Goal: Task Accomplishment & Management: Manage account settings

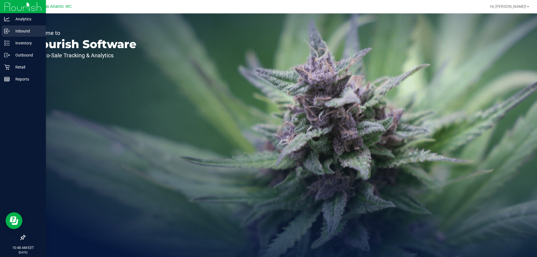
click at [12, 33] on p "Inbound" at bounding box center [27, 31] width 34 height 7
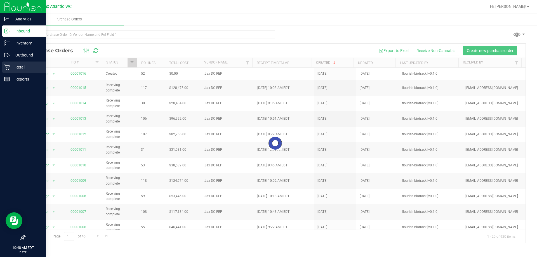
click at [8, 68] on icon at bounding box center [6, 67] width 5 height 5
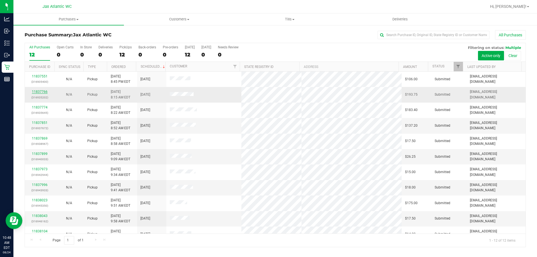
click at [40, 91] on link "11837766" at bounding box center [40, 92] width 16 height 4
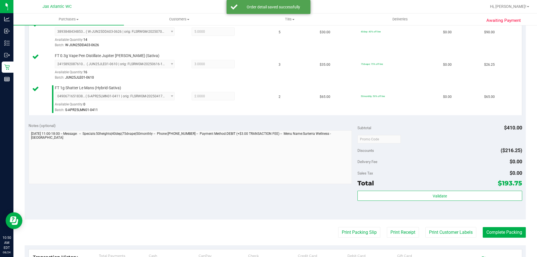
scroll to position [252, 0]
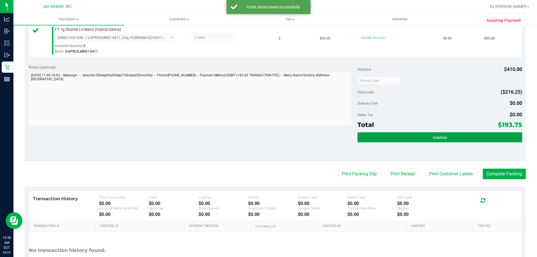
drag, startPoint x: 404, startPoint y: 139, endPoint x: 402, endPoint y: 137, distance: 3.3
click at [404, 139] on button "Validate" at bounding box center [439, 137] width 164 height 10
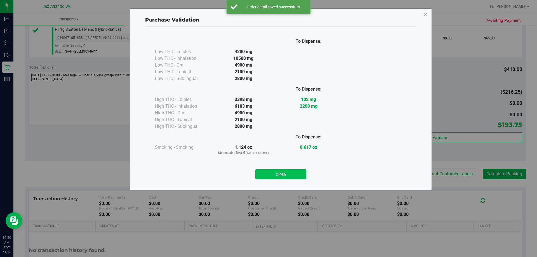
click at [264, 174] on button "Close" at bounding box center [280, 174] width 51 height 10
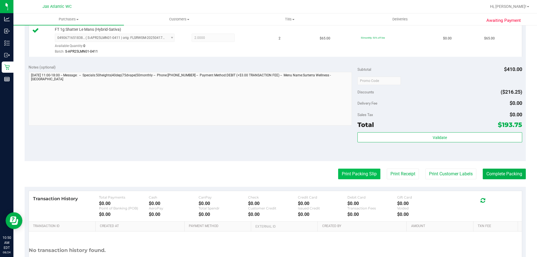
click at [338, 174] on button "Print Packing Slip" at bounding box center [359, 174] width 42 height 11
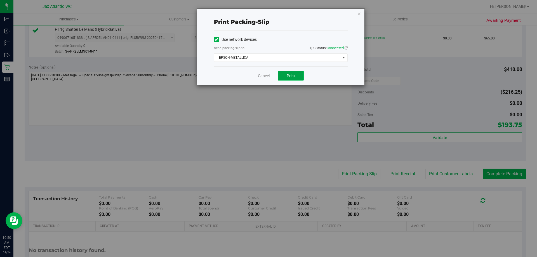
click at [282, 79] on button "Print" at bounding box center [291, 76] width 26 height 10
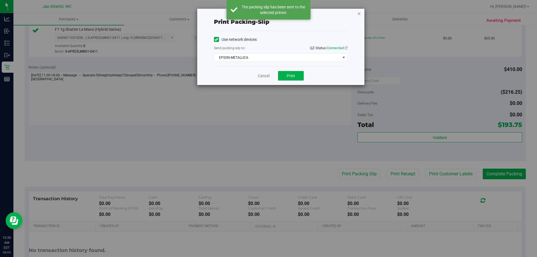
click at [360, 13] on icon "button" at bounding box center [359, 13] width 4 height 7
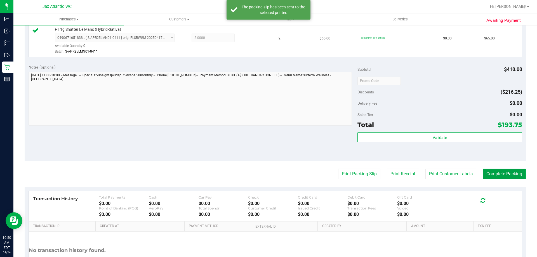
click at [487, 171] on button "Complete Packing" at bounding box center [503, 174] width 43 height 11
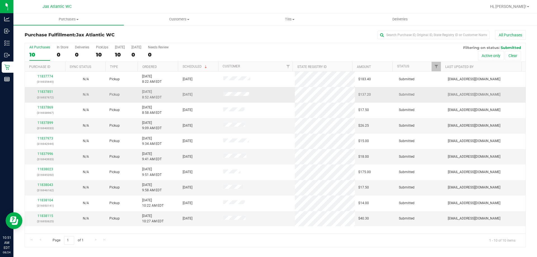
click at [45, 89] on div "11837851 (316937672)" at bounding box center [45, 94] width 34 height 11
click at [44, 90] on link "11837851" at bounding box center [45, 92] width 16 height 4
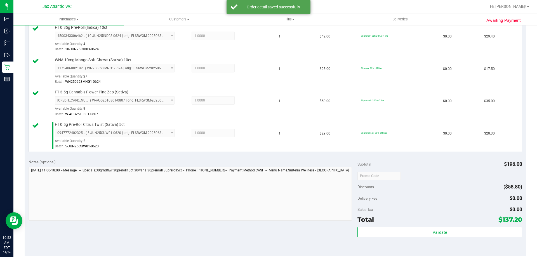
scroll to position [224, 0]
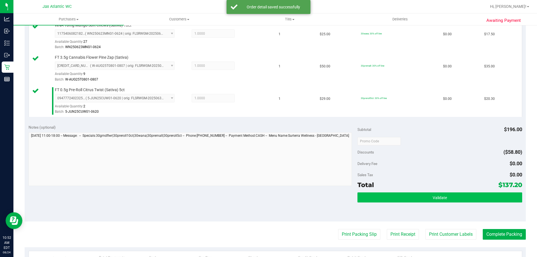
click at [383, 202] on div "Validate" at bounding box center [439, 204] width 164 height 25
click at [380, 196] on button "Validate" at bounding box center [439, 197] width 164 height 10
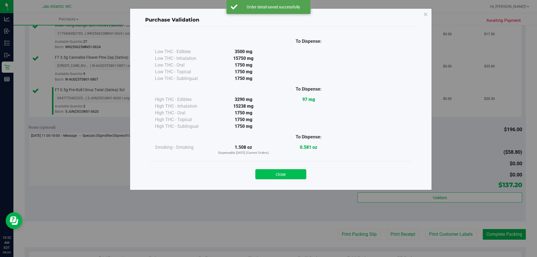
click at [267, 170] on button "Close" at bounding box center [280, 174] width 51 height 10
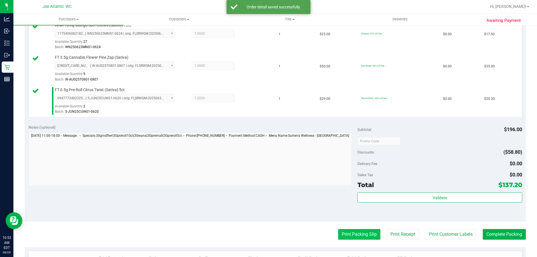
click at [342, 231] on button "Print Packing Slip" at bounding box center [359, 234] width 42 height 11
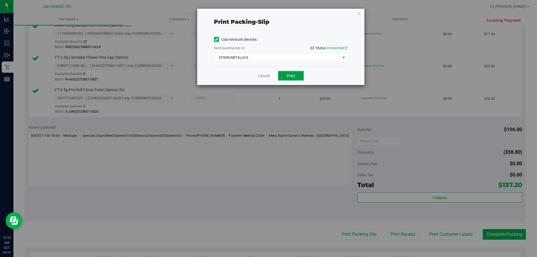
click at [285, 80] on button "Print" at bounding box center [291, 76] width 26 height 10
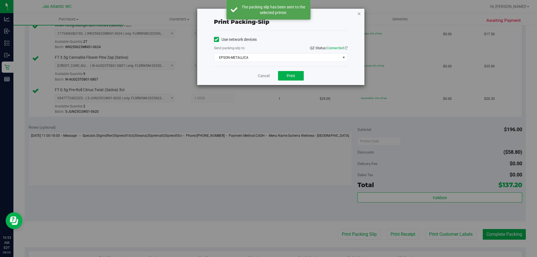
click at [359, 14] on icon "button" at bounding box center [359, 13] width 4 height 7
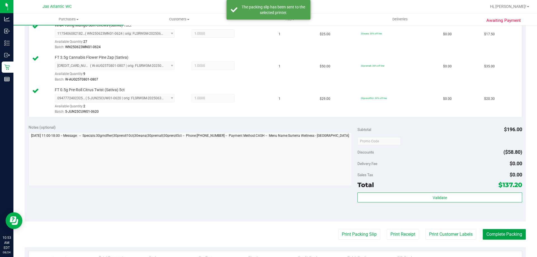
click at [501, 235] on button "Complete Packing" at bounding box center [503, 234] width 43 height 11
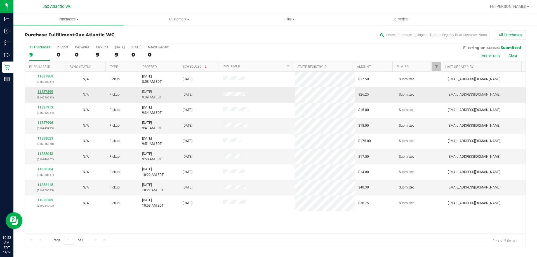
click at [44, 91] on link "11837899" at bounding box center [45, 92] width 16 height 4
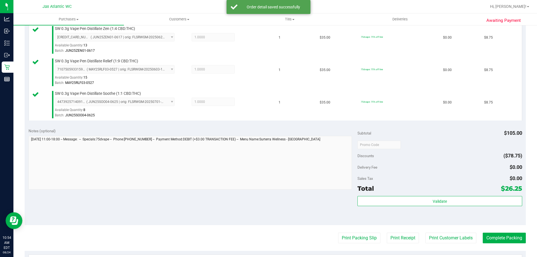
scroll to position [196, 0]
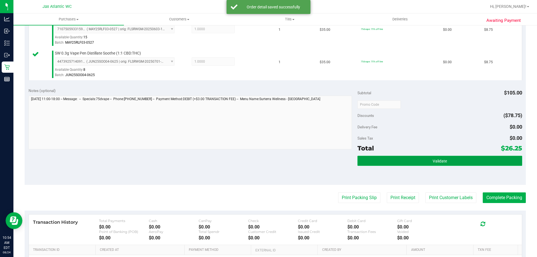
click at [380, 162] on button "Validate" at bounding box center [439, 161] width 164 height 10
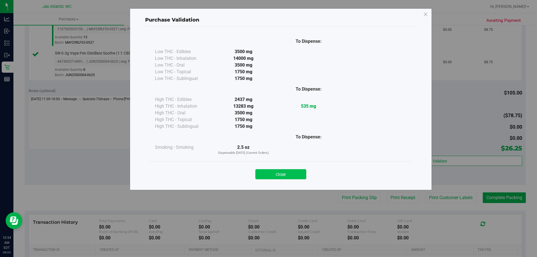
click at [270, 175] on button "Close" at bounding box center [280, 174] width 51 height 10
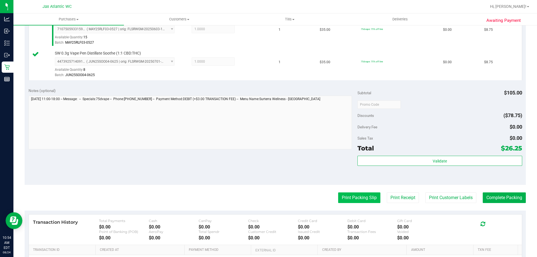
click at [352, 200] on button "Print Packing Slip" at bounding box center [359, 197] width 42 height 11
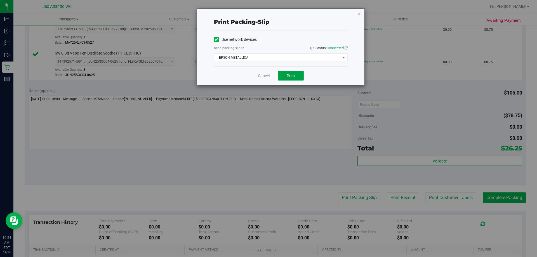
click at [287, 75] on span "Print" at bounding box center [290, 76] width 8 height 4
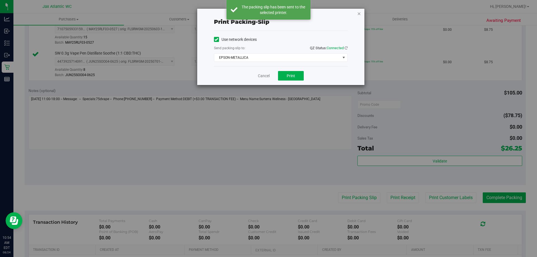
click at [360, 14] on icon "button" at bounding box center [359, 13] width 4 height 7
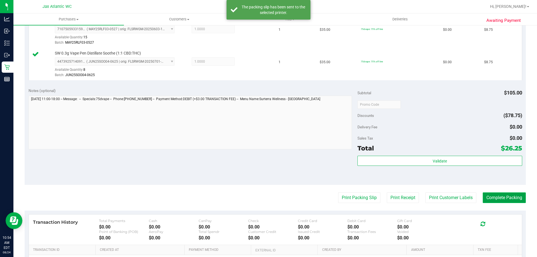
click at [488, 198] on button "Complete Packing" at bounding box center [503, 197] width 43 height 11
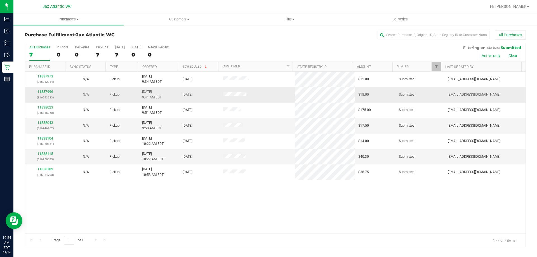
click at [48, 89] on td "11837996 (316943933)" at bounding box center [45, 94] width 41 height 15
click at [48, 90] on link "11837996" at bounding box center [45, 92] width 16 height 4
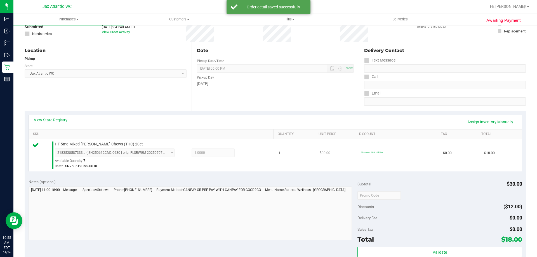
scroll to position [112, 0]
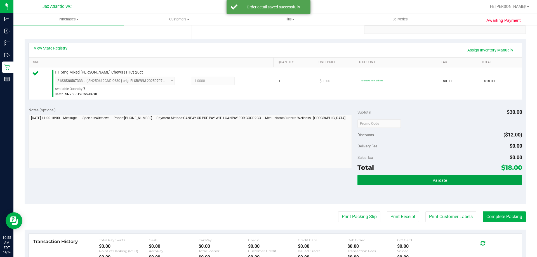
click at [364, 178] on button "Validate" at bounding box center [439, 180] width 164 height 10
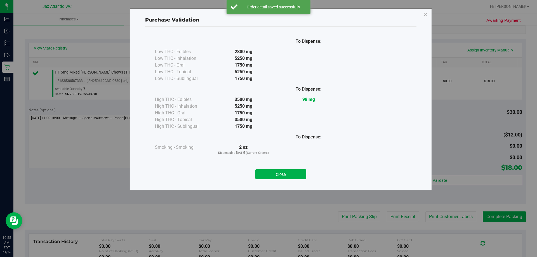
drag, startPoint x: 281, startPoint y: 173, endPoint x: 328, endPoint y: 212, distance: 60.3
click at [283, 174] on button "Close" at bounding box center [280, 174] width 51 height 10
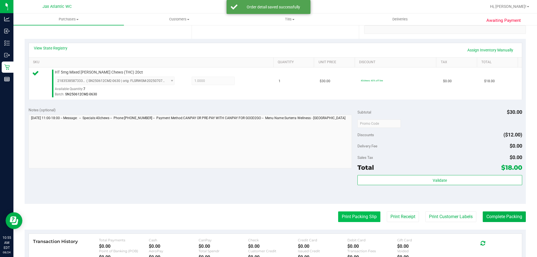
click at [348, 218] on button "Print Packing Slip" at bounding box center [359, 216] width 42 height 11
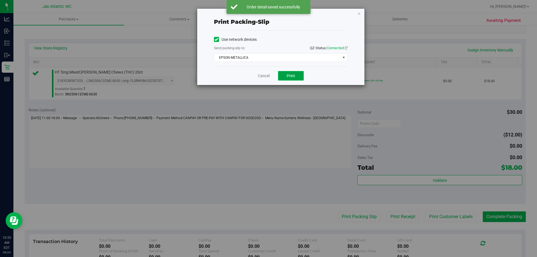
click at [288, 77] on span "Print" at bounding box center [290, 76] width 8 height 4
click at [360, 13] on icon "button" at bounding box center [359, 13] width 4 height 7
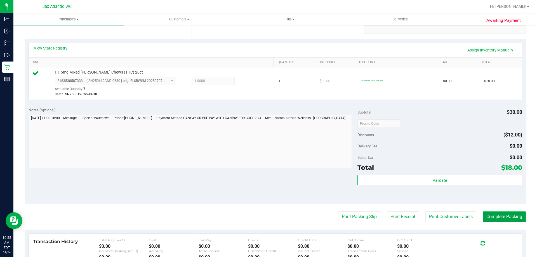
click at [489, 216] on button "Complete Packing" at bounding box center [503, 216] width 43 height 11
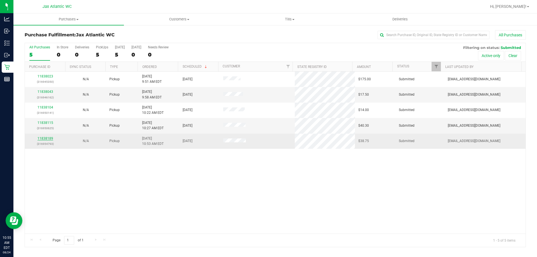
click at [48, 139] on link "11838189" at bounding box center [45, 138] width 16 height 4
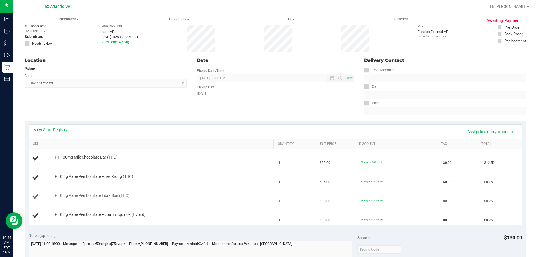
scroll to position [56, 0]
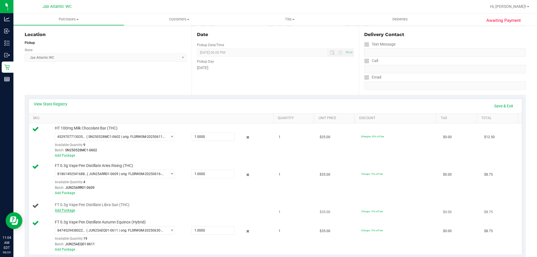
click at [66, 211] on link "Add Package" at bounding box center [65, 210] width 20 height 4
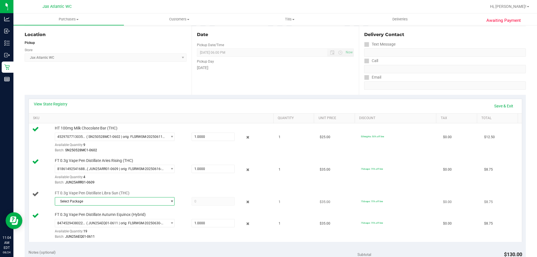
click at [83, 203] on span "Select Package" at bounding box center [111, 201] width 112 height 8
click at [96, 224] on span "( JUN25LSN01-0624 | orig: FLSRWGM-20250630-2435 )" at bounding box center [132, 224] width 84 height 4
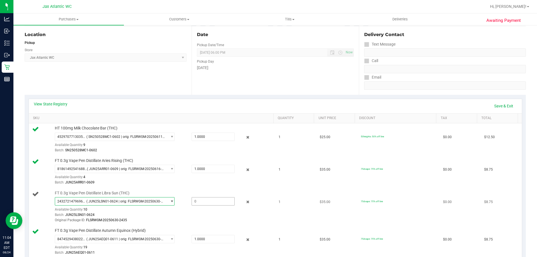
click at [200, 203] on span at bounding box center [212, 201] width 43 height 8
click at [163, 201] on span "2432721479696087 ( JUN25LSN01-0624 | orig: FLSRWGM-20250630-2435 )" at bounding box center [111, 201] width 112 height 8
click at [162, 224] on span "( JUN25LSN01-0624 | orig: FLSRWGM-20250630-2435 )" at bounding box center [132, 224] width 84 height 4
click at [209, 202] on span at bounding box center [212, 201] width 43 height 8
type input "1"
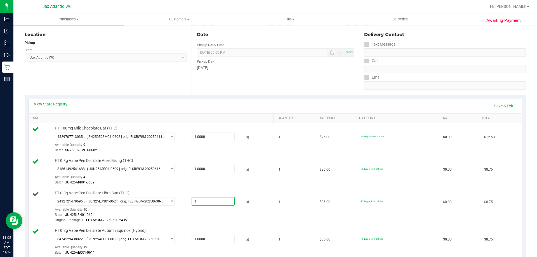
type input "1.0000"
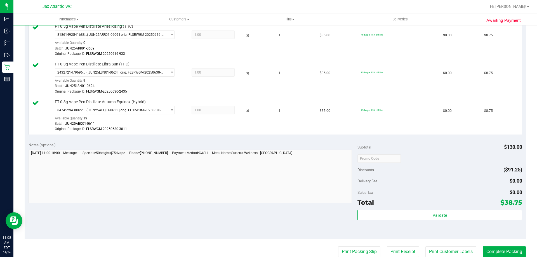
scroll to position [279, 0]
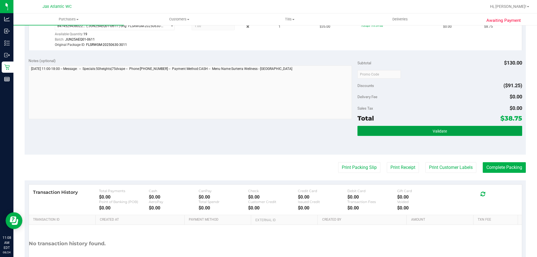
click at [382, 135] on button "Validate" at bounding box center [439, 131] width 164 height 10
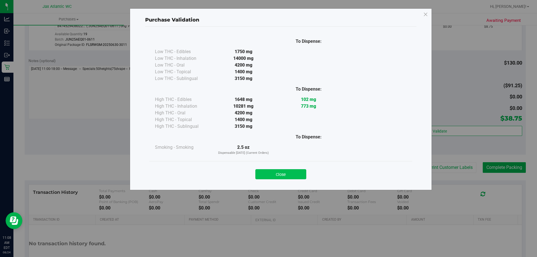
click at [272, 172] on button "Close" at bounding box center [280, 174] width 51 height 10
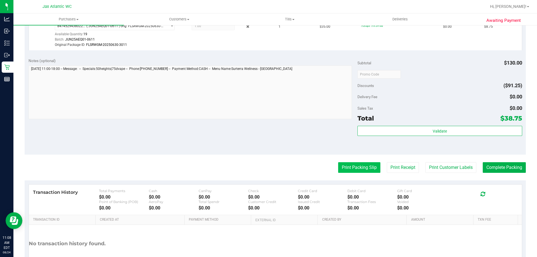
click at [340, 168] on button "Print Packing Slip" at bounding box center [359, 167] width 42 height 11
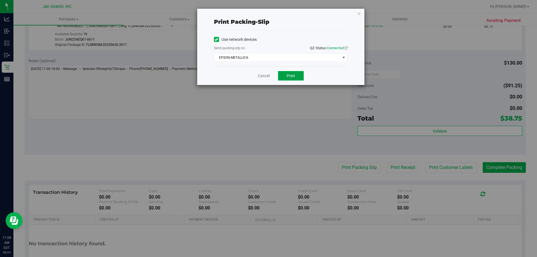
click at [281, 78] on button "Print" at bounding box center [291, 76] width 26 height 10
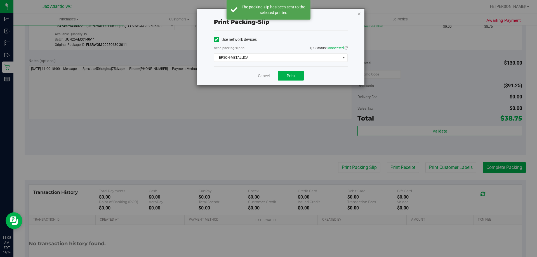
click at [359, 14] on icon "button" at bounding box center [359, 13] width 4 height 7
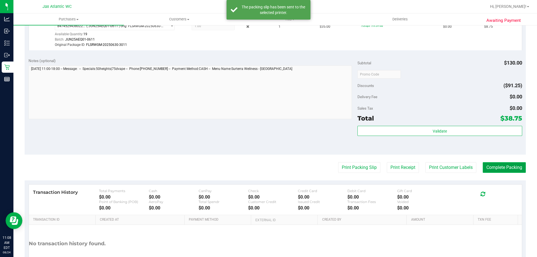
click at [491, 165] on button "Complete Packing" at bounding box center [503, 167] width 43 height 11
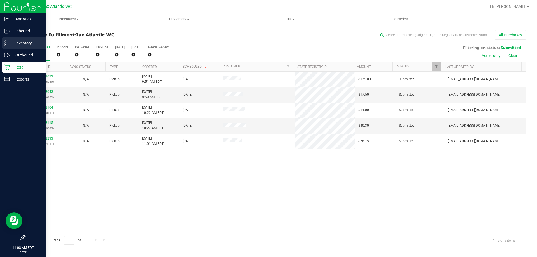
click at [14, 44] on p "Inventory" at bounding box center [27, 43] width 34 height 7
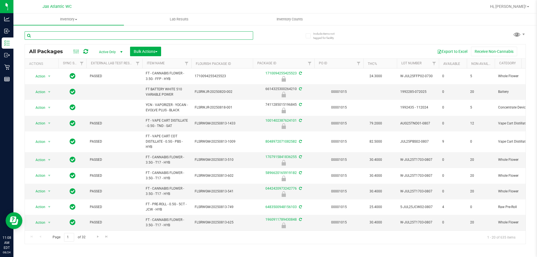
click at [58, 34] on input "text" at bounding box center [139, 35] width 228 height 8
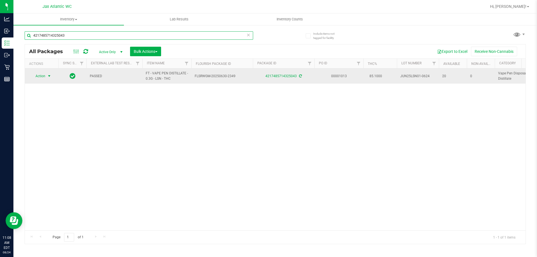
type input "4217485714325043"
click at [37, 77] on span "Action" at bounding box center [37, 76] width 15 height 8
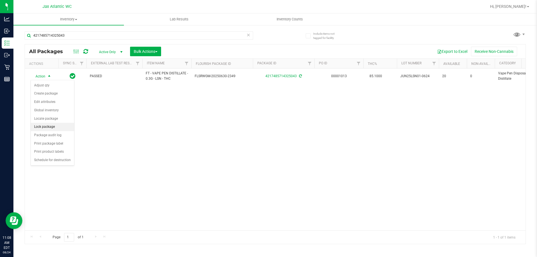
click at [46, 126] on li "Lock package" at bounding box center [52, 127] width 43 height 8
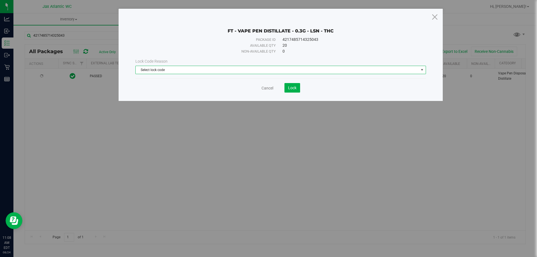
click at [238, 70] on span "Select lock code" at bounding box center [277, 70] width 283 height 8
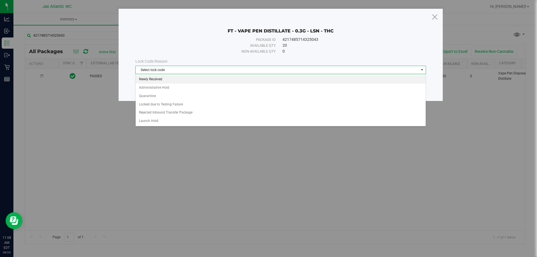
click at [174, 80] on li "Newly Received" at bounding box center [281, 79] width 290 height 8
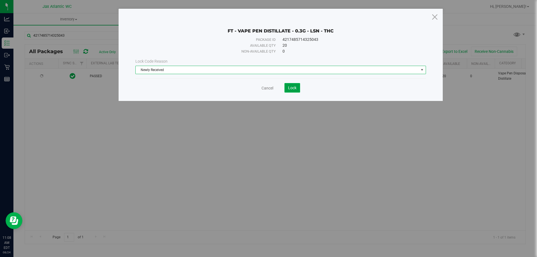
click at [291, 88] on span "Lock" at bounding box center [292, 88] width 8 height 4
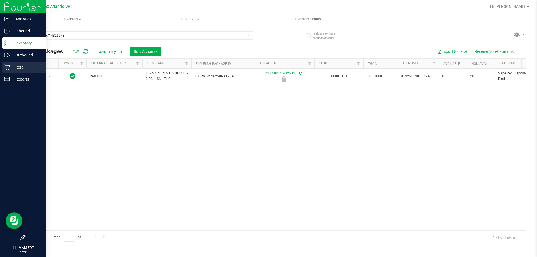
click at [13, 67] on p "Retail" at bounding box center [27, 67] width 34 height 7
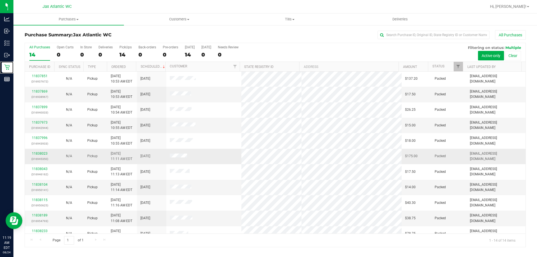
scroll to position [55, 0]
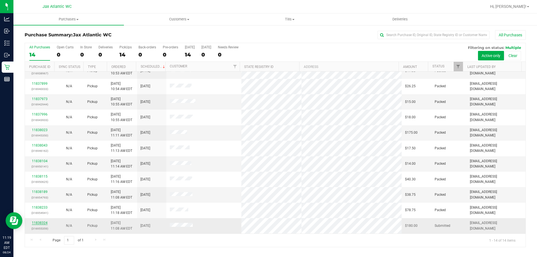
click at [37, 221] on link "11838324" at bounding box center [40, 223] width 16 height 4
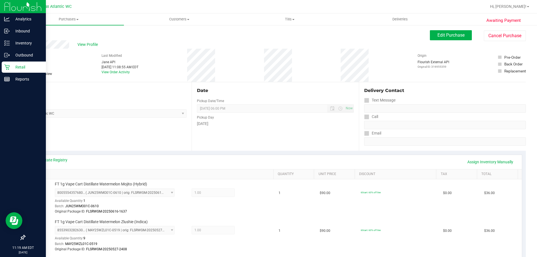
click at [7, 65] on icon at bounding box center [7, 67] width 6 height 6
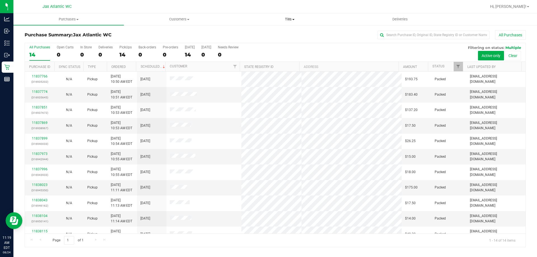
click at [290, 20] on span "Tills" at bounding box center [289, 19] width 110 height 5
click at [260, 33] on span "Manage tills" at bounding box center [253, 33] width 38 height 5
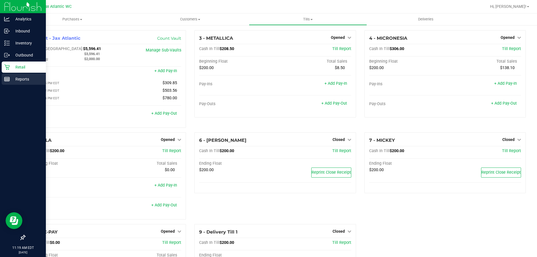
click at [13, 79] on p "Reports" at bounding box center [27, 79] width 34 height 7
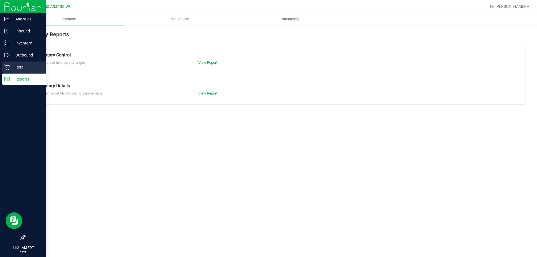
click at [9, 66] on icon at bounding box center [7, 67] width 6 height 6
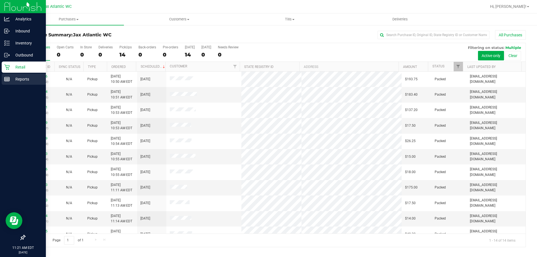
click at [8, 80] on icon at bounding box center [7, 79] width 6 height 6
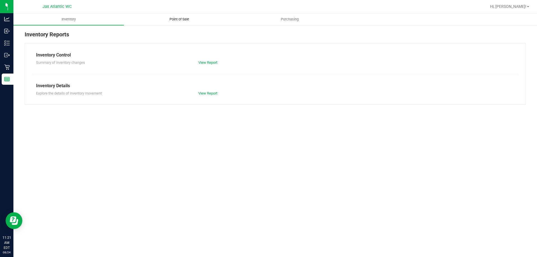
click at [182, 19] on span "Point of Sale" at bounding box center [179, 19] width 35 height 5
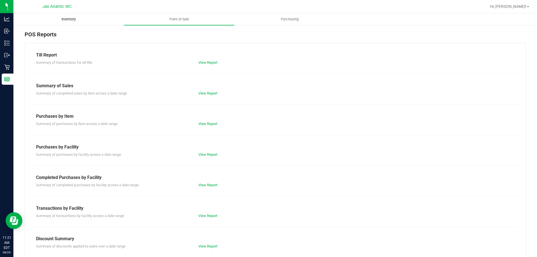
click at [77, 19] on span "Inventory" at bounding box center [68, 19] width 29 height 5
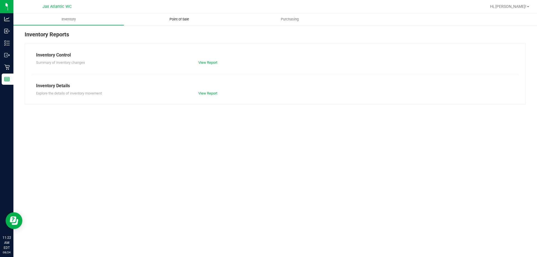
click at [181, 19] on span "Point of Sale" at bounding box center [179, 19] width 35 height 5
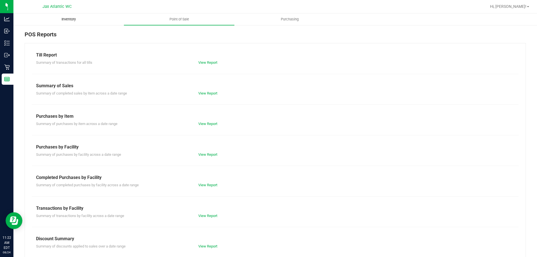
click at [68, 18] on span "Inventory" at bounding box center [68, 19] width 29 height 5
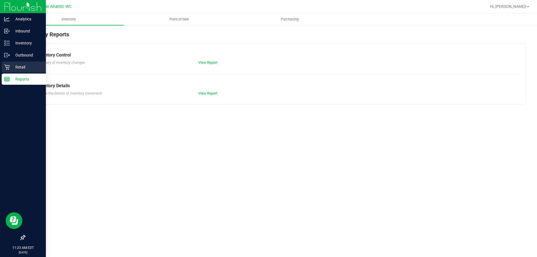
click at [14, 67] on p "Retail" at bounding box center [27, 67] width 34 height 7
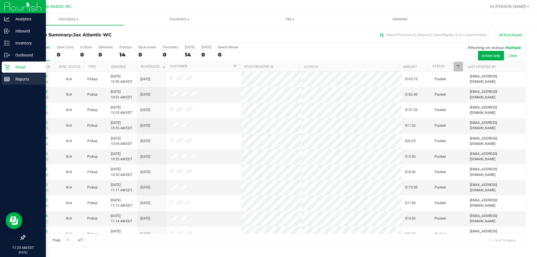
click at [10, 80] on rect at bounding box center [6, 79] width 5 height 4
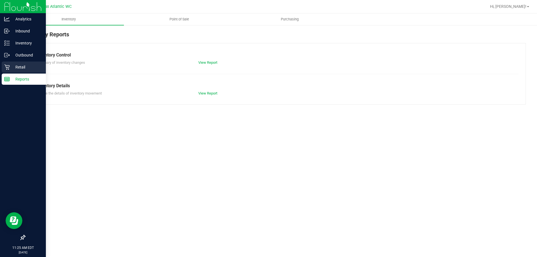
click at [9, 65] on icon at bounding box center [7, 67] width 6 height 6
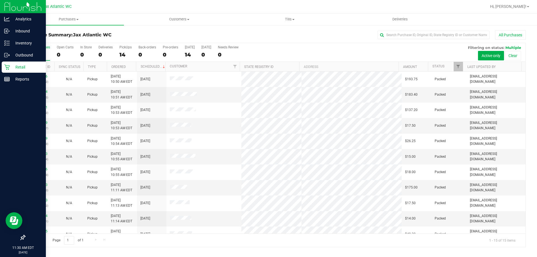
click at [6, 68] on icon at bounding box center [7, 67] width 6 height 6
click at [8, 67] on icon at bounding box center [7, 67] width 6 height 6
click at [6, 79] on line at bounding box center [6, 79] width 5 height 0
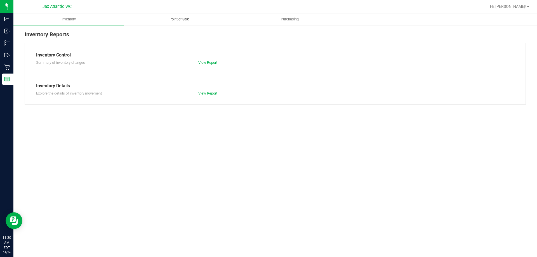
click at [177, 20] on span "Point of Sale" at bounding box center [179, 19] width 35 height 5
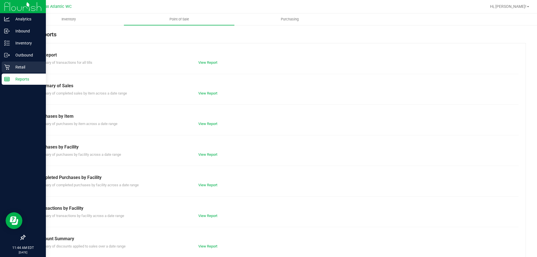
click at [14, 65] on p "Retail" at bounding box center [27, 67] width 34 height 7
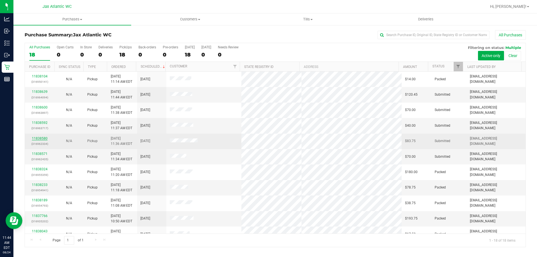
click at [44, 138] on link "11838580" at bounding box center [40, 138] width 16 height 4
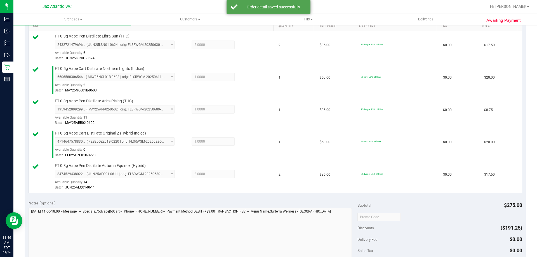
scroll to position [252, 0]
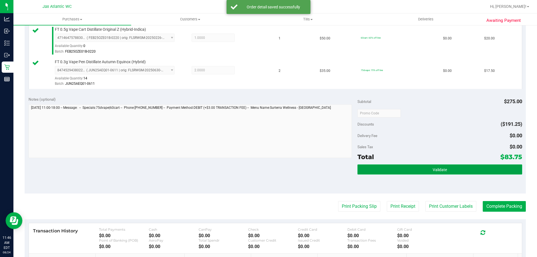
click at [413, 169] on button "Validate" at bounding box center [439, 169] width 164 height 10
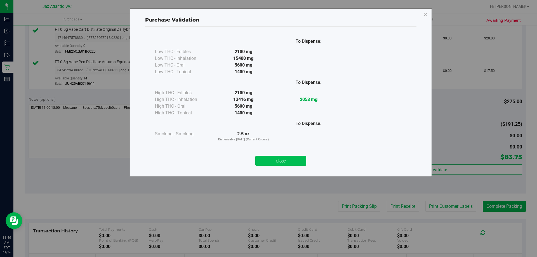
click at [270, 161] on button "Close" at bounding box center [280, 161] width 51 height 10
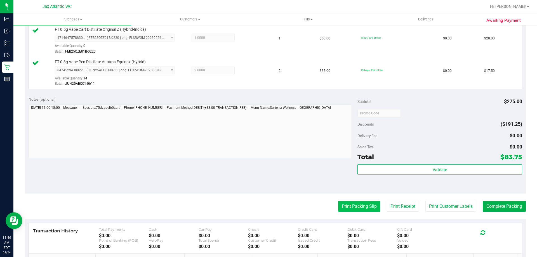
click at [358, 206] on button "Print Packing Slip" at bounding box center [359, 206] width 42 height 11
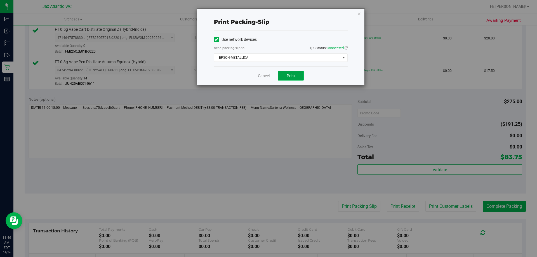
click at [288, 74] on span "Print" at bounding box center [290, 76] width 8 height 4
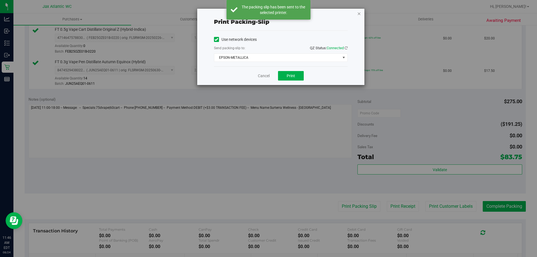
click at [358, 14] on icon "button" at bounding box center [359, 13] width 4 height 7
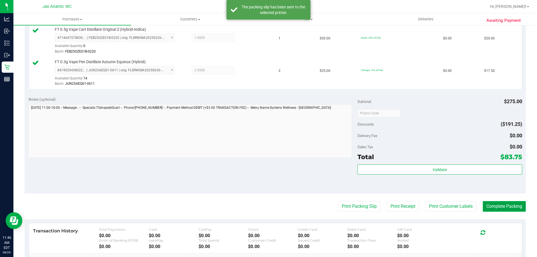
click at [501, 208] on button "Complete Packing" at bounding box center [503, 206] width 43 height 11
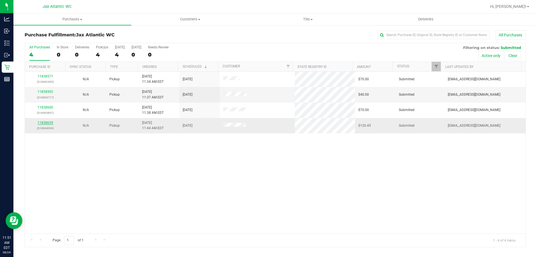
click at [43, 123] on link "11838639" at bounding box center [45, 123] width 16 height 4
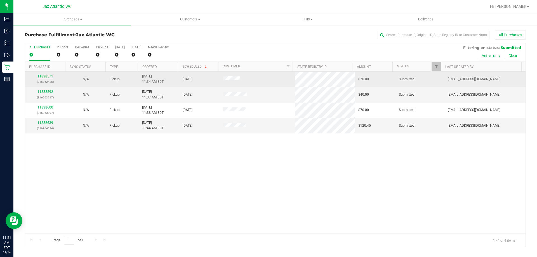
click at [47, 75] on link "11838571" at bounding box center [45, 76] width 16 height 4
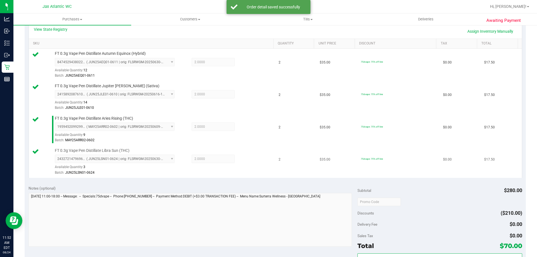
scroll to position [168, 0]
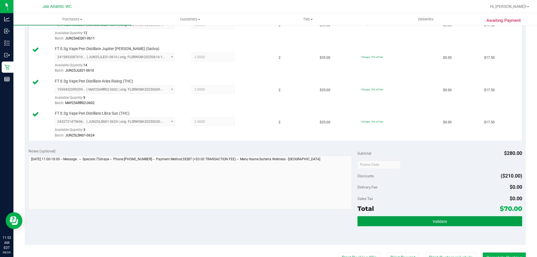
click at [387, 225] on button "Validate" at bounding box center [439, 221] width 164 height 10
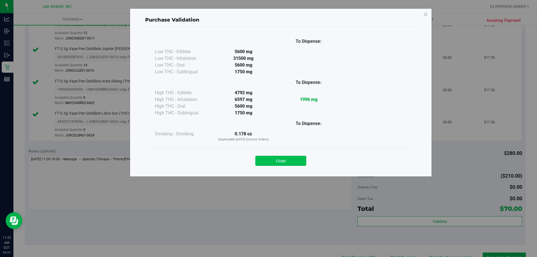
click at [278, 159] on button "Close" at bounding box center [280, 161] width 51 height 10
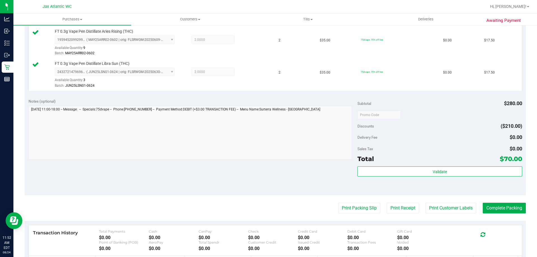
scroll to position [279, 0]
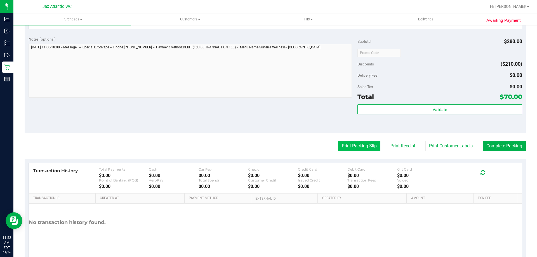
click at [357, 143] on button "Print Packing Slip" at bounding box center [359, 146] width 42 height 11
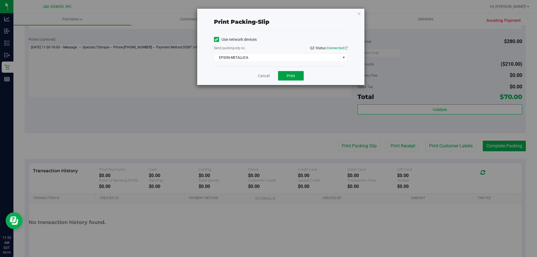
click at [293, 77] on span "Print" at bounding box center [290, 76] width 8 height 4
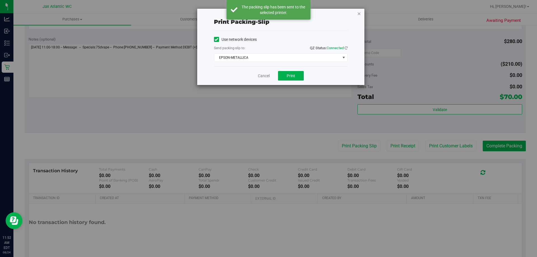
click at [359, 14] on icon "button" at bounding box center [359, 13] width 4 height 7
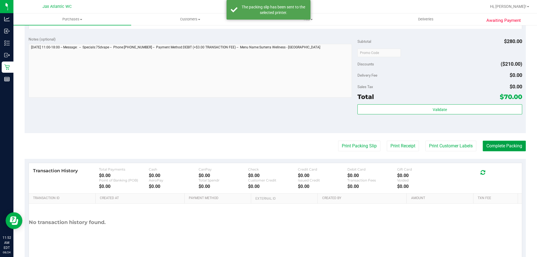
click at [501, 147] on button "Complete Packing" at bounding box center [503, 146] width 43 height 11
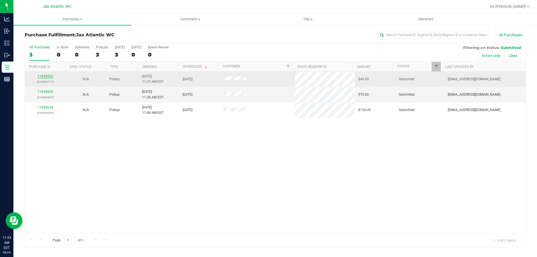
click at [48, 77] on link "11838592" at bounding box center [45, 76] width 16 height 4
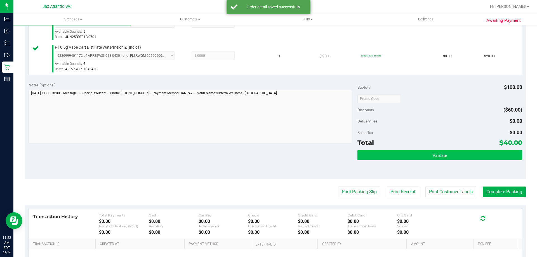
scroll to position [168, 0]
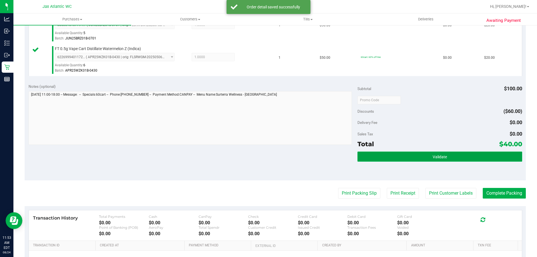
click at [383, 159] on button "Validate" at bounding box center [439, 156] width 164 height 10
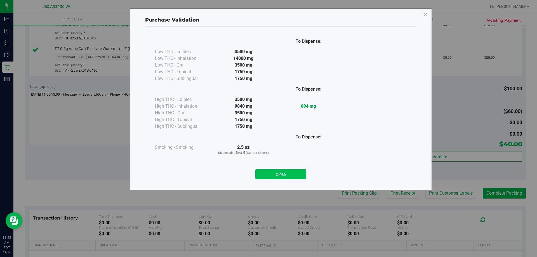
click at [294, 174] on button "Close" at bounding box center [280, 174] width 51 height 10
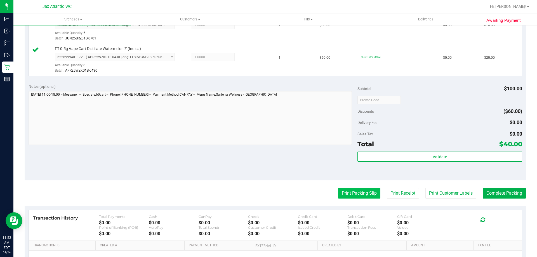
click at [343, 192] on button "Print Packing Slip" at bounding box center [359, 193] width 42 height 11
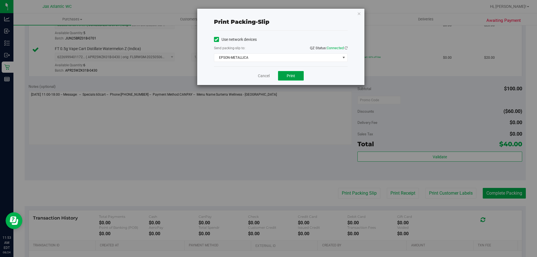
click at [290, 76] on span "Print" at bounding box center [290, 76] width 8 height 4
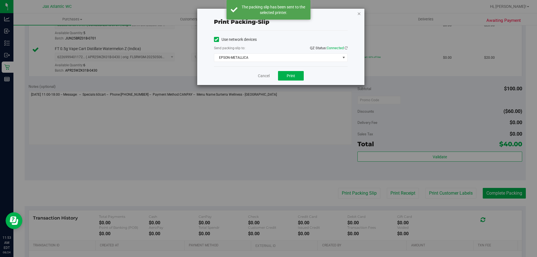
click at [360, 14] on icon "button" at bounding box center [359, 13] width 4 height 7
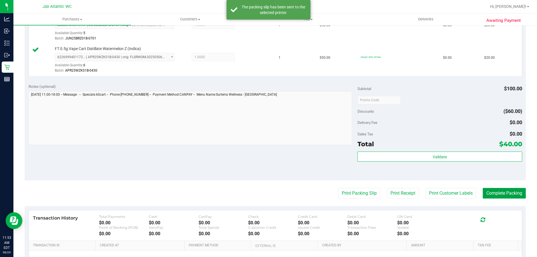
click at [491, 195] on button "Complete Packing" at bounding box center [503, 193] width 43 height 11
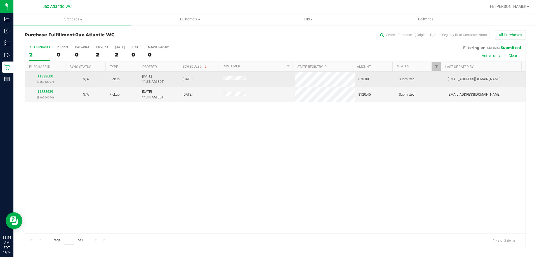
click at [47, 75] on link "11838600" at bounding box center [45, 76] width 16 height 4
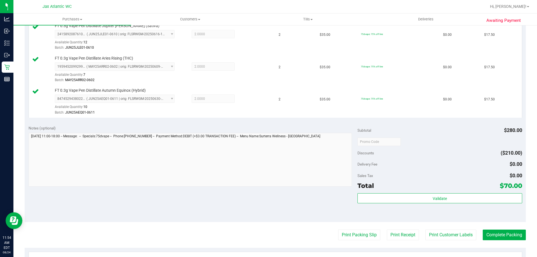
scroll to position [196, 0]
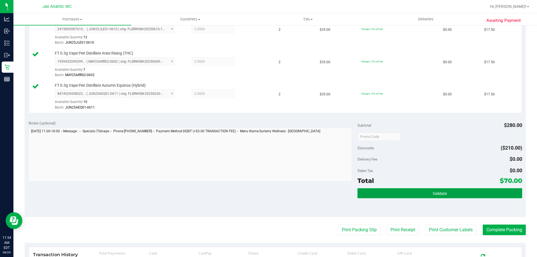
click at [389, 197] on button "Validate" at bounding box center [439, 193] width 164 height 10
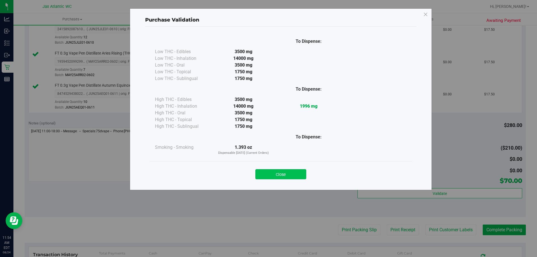
click at [264, 170] on button "Close" at bounding box center [280, 174] width 51 height 10
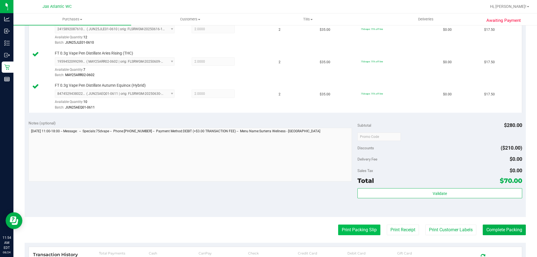
click at [348, 231] on button "Print Packing Slip" at bounding box center [359, 229] width 42 height 11
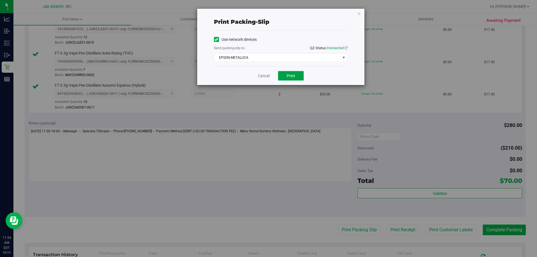
click at [285, 79] on button "Print" at bounding box center [291, 76] width 26 height 10
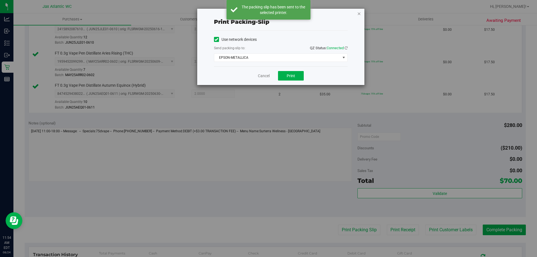
click at [359, 14] on icon "button" at bounding box center [359, 13] width 4 height 7
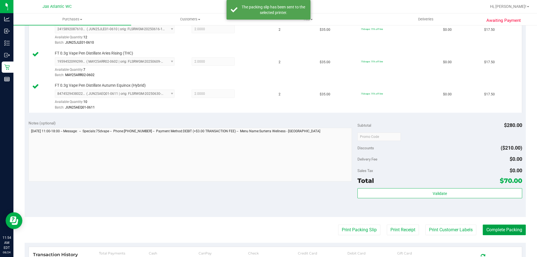
click at [489, 228] on button "Complete Packing" at bounding box center [503, 229] width 43 height 11
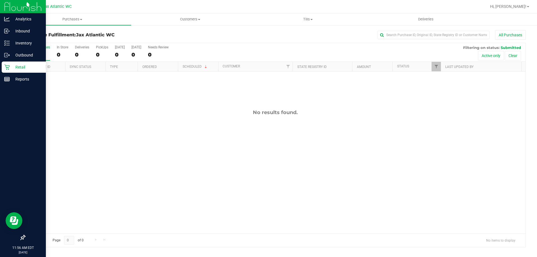
click at [10, 68] on icon at bounding box center [7, 67] width 6 height 6
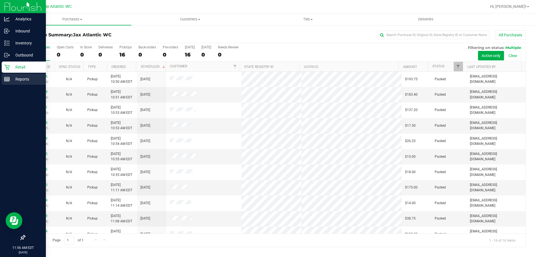
click at [10, 78] on p "Reports" at bounding box center [27, 79] width 34 height 7
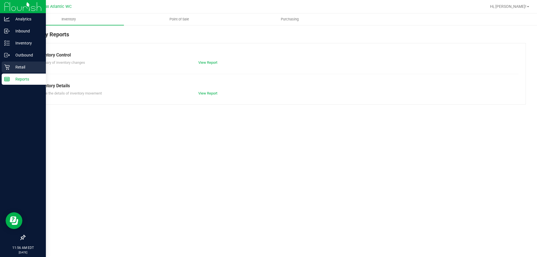
click at [27, 67] on p "Retail" at bounding box center [27, 67] width 34 height 7
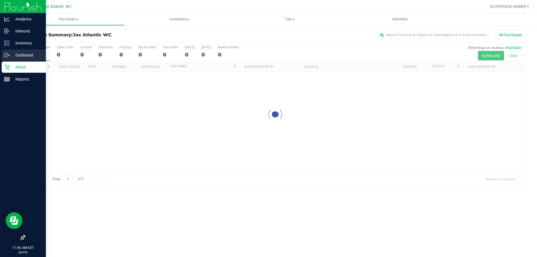
click at [11, 54] on p "Outbound" at bounding box center [27, 55] width 34 height 7
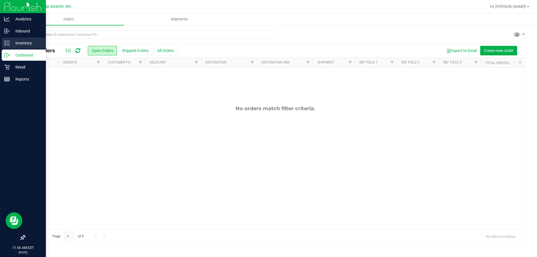
click at [22, 42] on p "Inventory" at bounding box center [27, 43] width 34 height 7
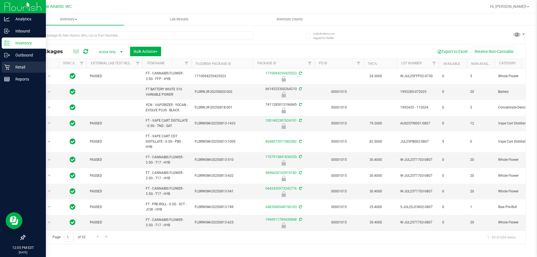
click at [8, 66] on icon at bounding box center [7, 67] width 6 height 6
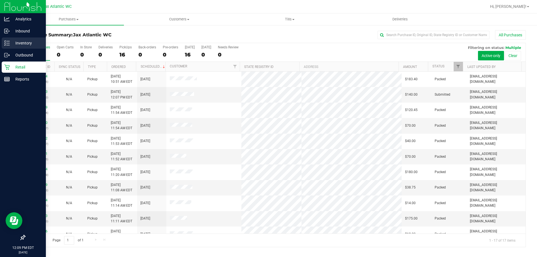
click at [11, 43] on p "Inventory" at bounding box center [27, 43] width 34 height 7
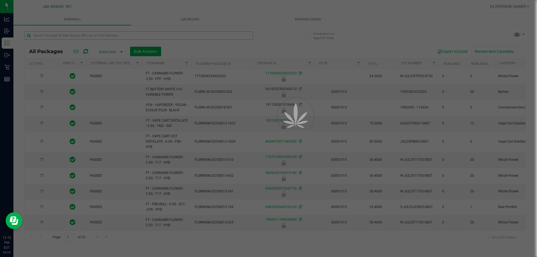
click at [60, 36] on div at bounding box center [268, 128] width 537 height 257
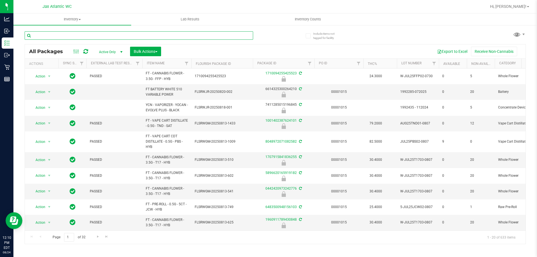
click at [59, 37] on input "text" at bounding box center [139, 35] width 228 height 8
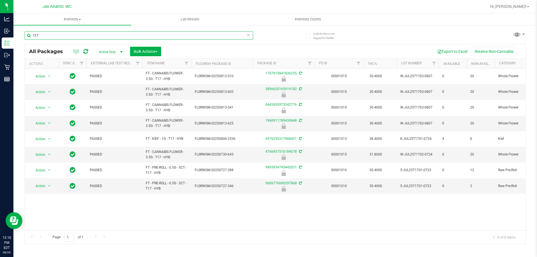
type input "t17"
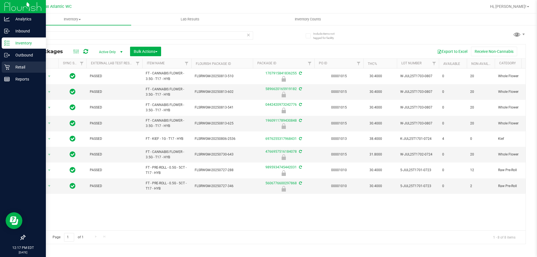
click at [6, 65] on icon at bounding box center [6, 67] width 5 height 5
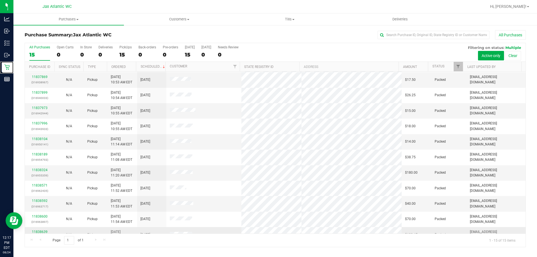
scroll to position [70, 0]
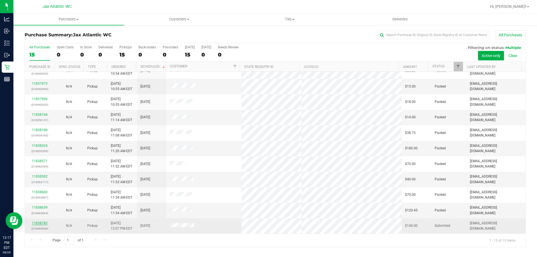
click at [37, 224] on link "11838783" at bounding box center [40, 223] width 16 height 4
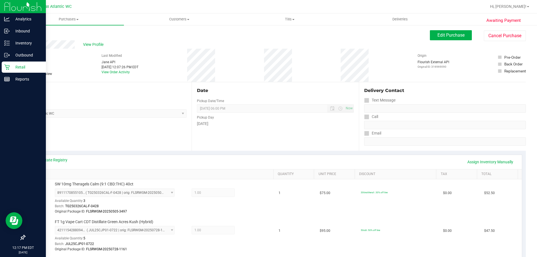
click at [10, 66] on p "Retail" at bounding box center [27, 67] width 34 height 7
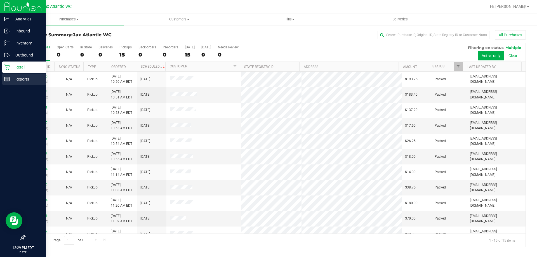
click at [6, 78] on line at bounding box center [6, 78] width 5 height 0
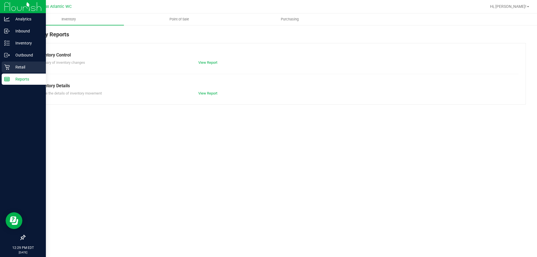
click at [10, 69] on p "Retail" at bounding box center [27, 67] width 34 height 7
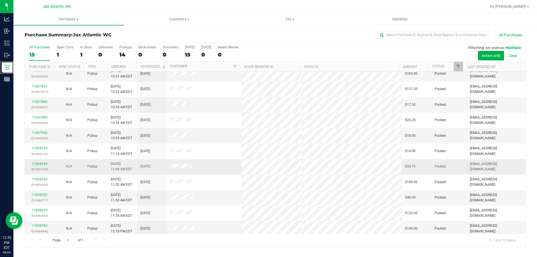
scroll to position [39, 0]
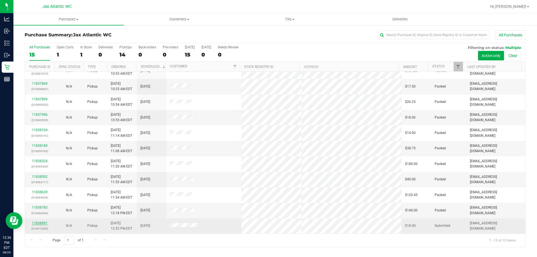
click at [36, 222] on link "11838991" at bounding box center [40, 223] width 16 height 4
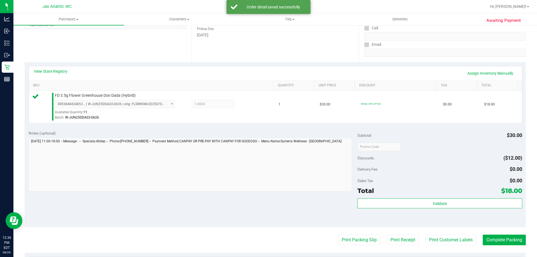
scroll to position [140, 0]
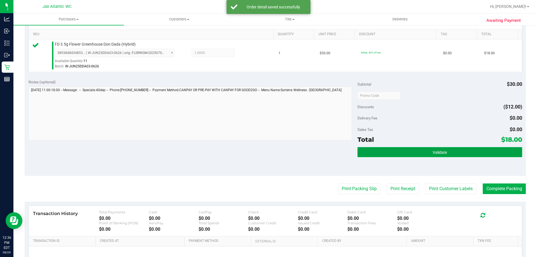
click at [400, 150] on button "Validate" at bounding box center [439, 152] width 164 height 10
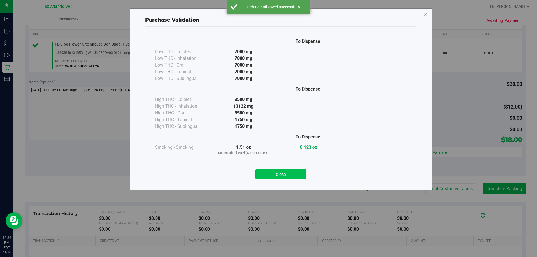
click at [261, 170] on button "Close" at bounding box center [280, 174] width 51 height 10
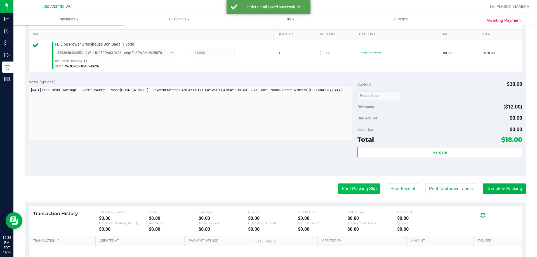
click at [348, 188] on button "Print Packing Slip" at bounding box center [359, 188] width 42 height 11
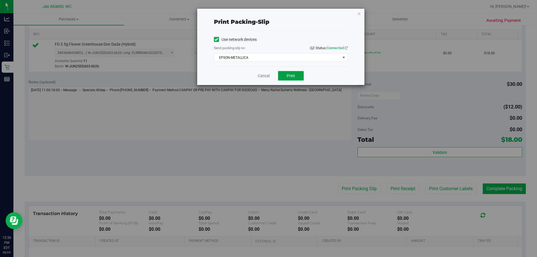
click at [291, 76] on span "Print" at bounding box center [290, 76] width 8 height 4
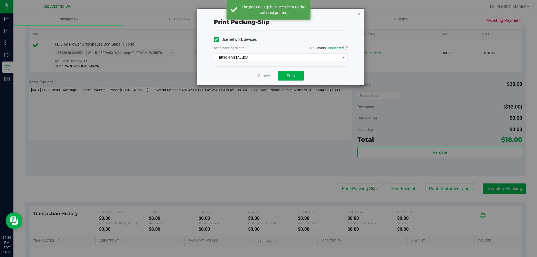
click at [360, 14] on icon "button" at bounding box center [359, 13] width 4 height 7
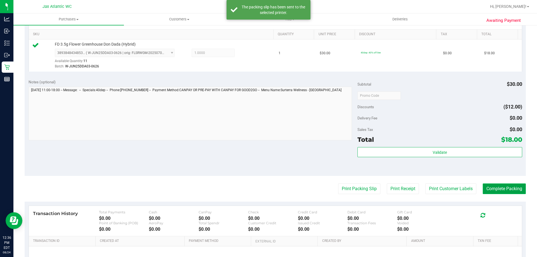
click at [505, 192] on button "Complete Packing" at bounding box center [503, 188] width 43 height 11
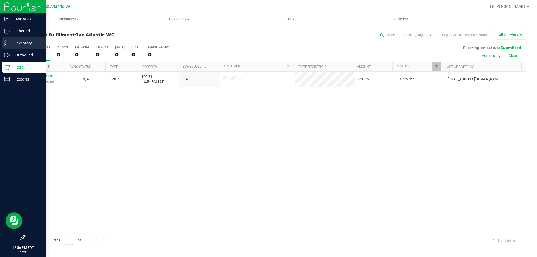
click at [26, 42] on p "Inventory" at bounding box center [27, 43] width 34 height 7
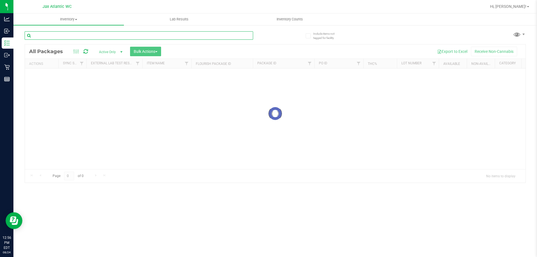
click at [88, 32] on div "Inventory All packages All inventory Waste log Create inventory Lab Results Inv…" at bounding box center [274, 134] width 523 height 243
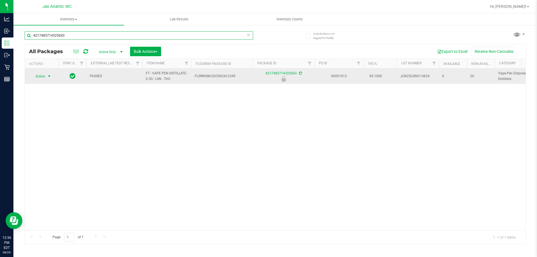
type input "4217485714325043"
click at [47, 75] on span "select" at bounding box center [49, 76] width 4 height 4
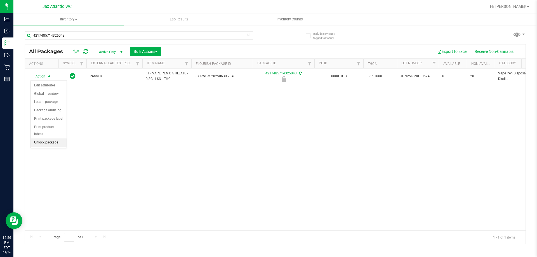
click at [50, 138] on li "Unlock package" at bounding box center [49, 142] width 36 height 8
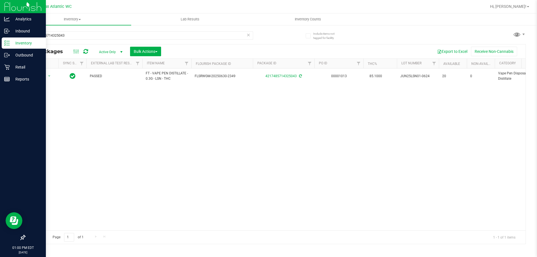
click at [25, 44] on p "Inventory" at bounding box center [27, 43] width 34 height 7
click at [19, 68] on p "Retail" at bounding box center [27, 67] width 34 height 7
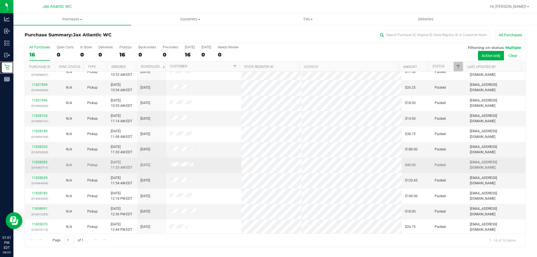
scroll to position [86, 0]
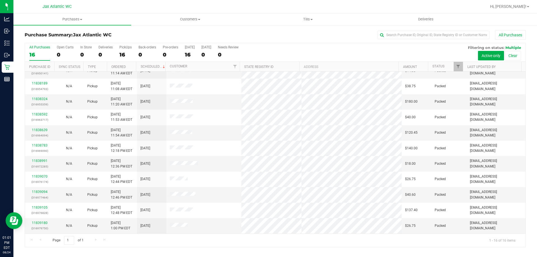
click at [519, 10] on div "Hi, [PERSON_NAME]!" at bounding box center [509, 7] width 44 height 10
click at [519, 6] on span "Hi, [PERSON_NAME]!" at bounding box center [508, 6] width 36 height 4
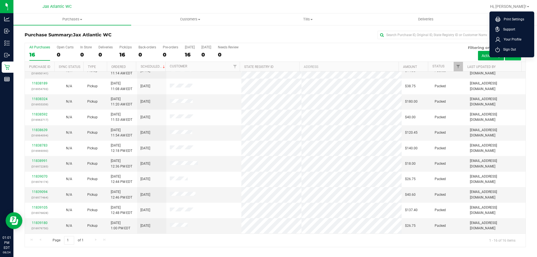
click at [515, 51] on span "Sign Out" at bounding box center [507, 50] width 16 height 6
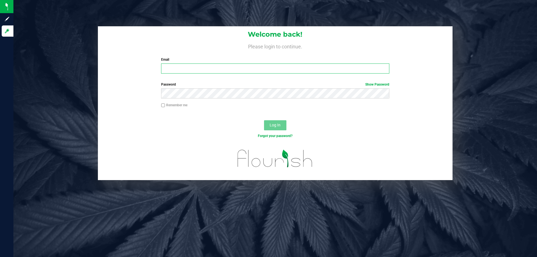
click at [250, 65] on input "Email" at bounding box center [275, 68] width 228 height 10
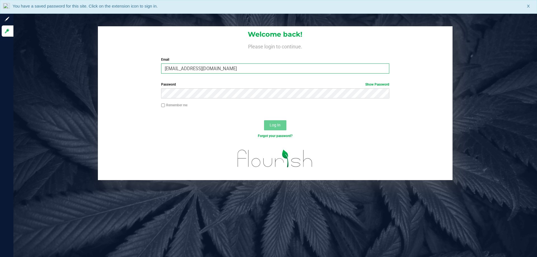
type input "[EMAIL_ADDRESS][DOMAIN_NAME]"
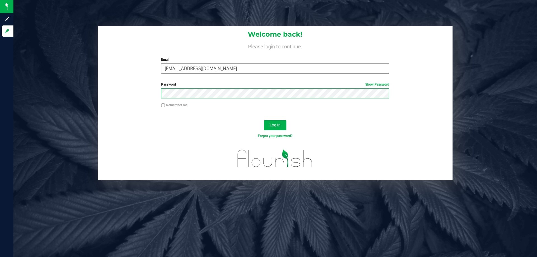
click at [264, 120] on button "Log In" at bounding box center [275, 125] width 22 height 10
